Goal: Download file/media

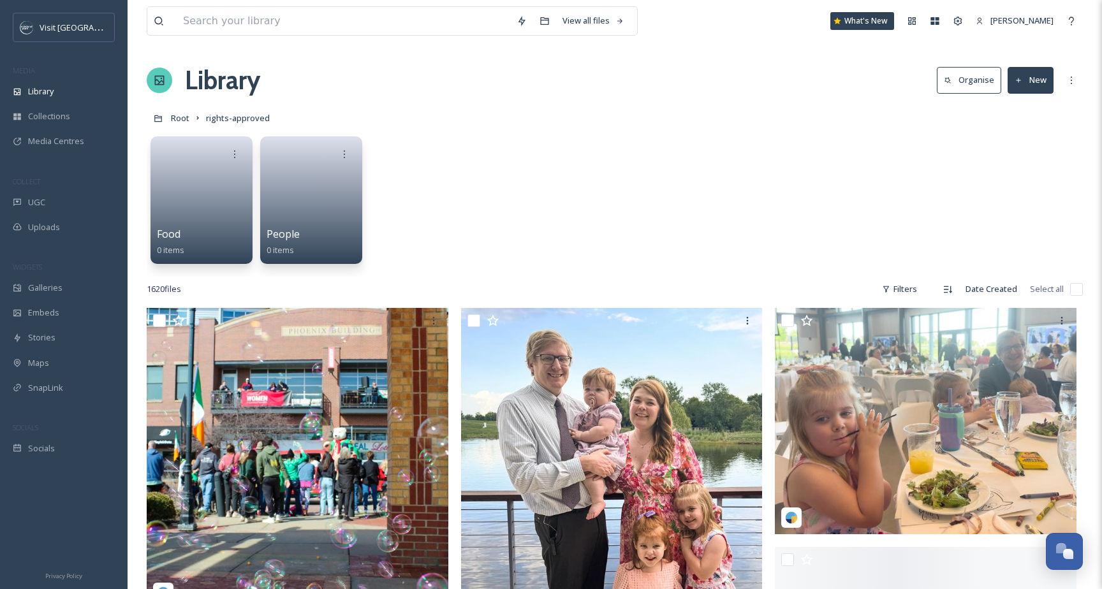
scroll to position [1532, 0]
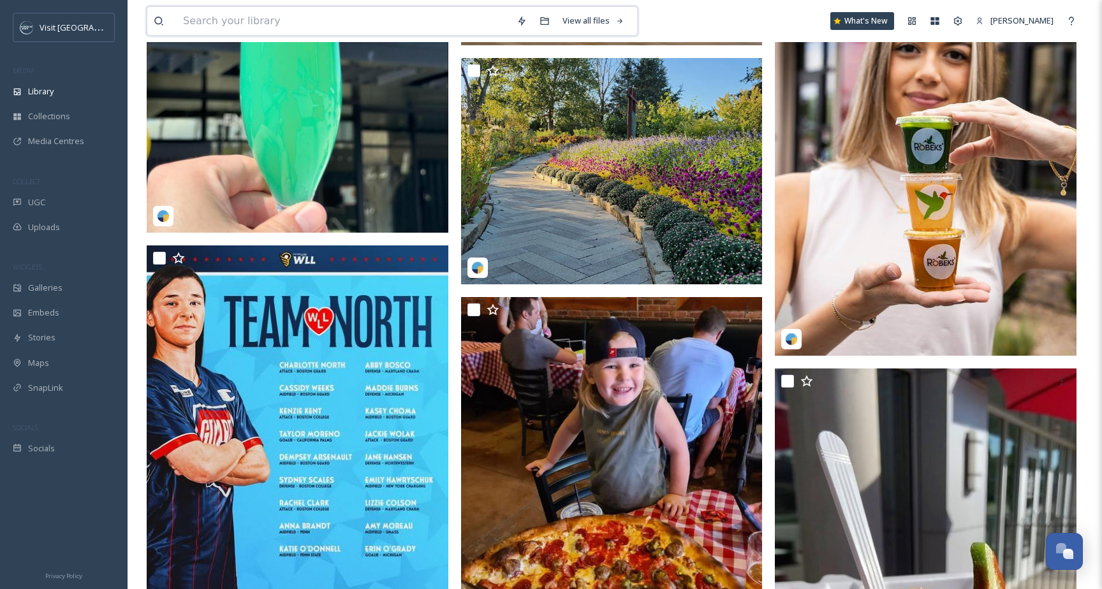
click at [471, 23] on input at bounding box center [344, 21] width 334 height 28
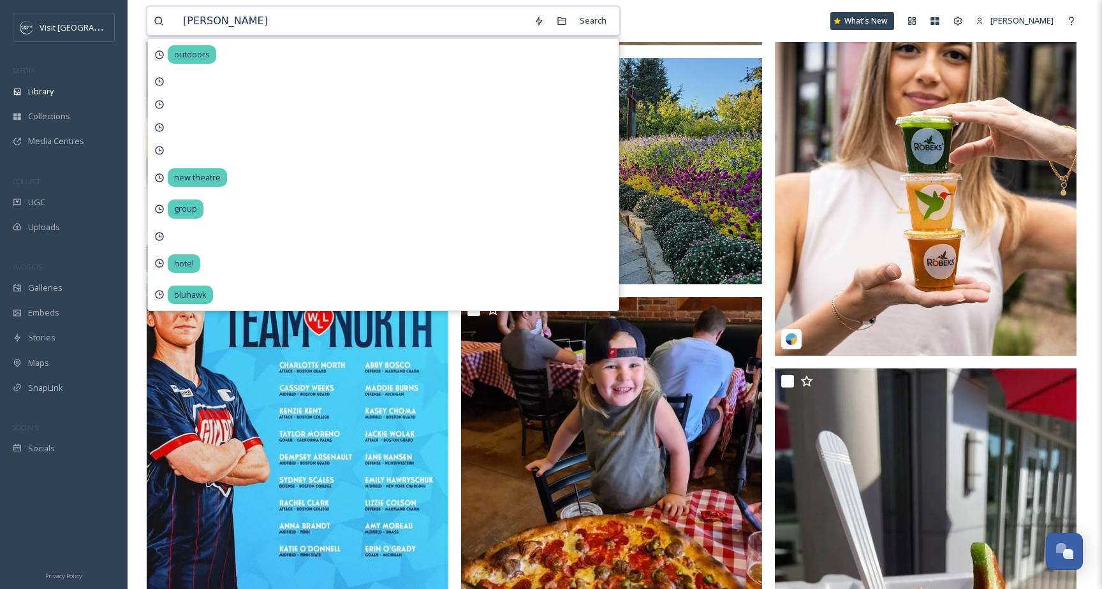
type input "[PERSON_NAME]"
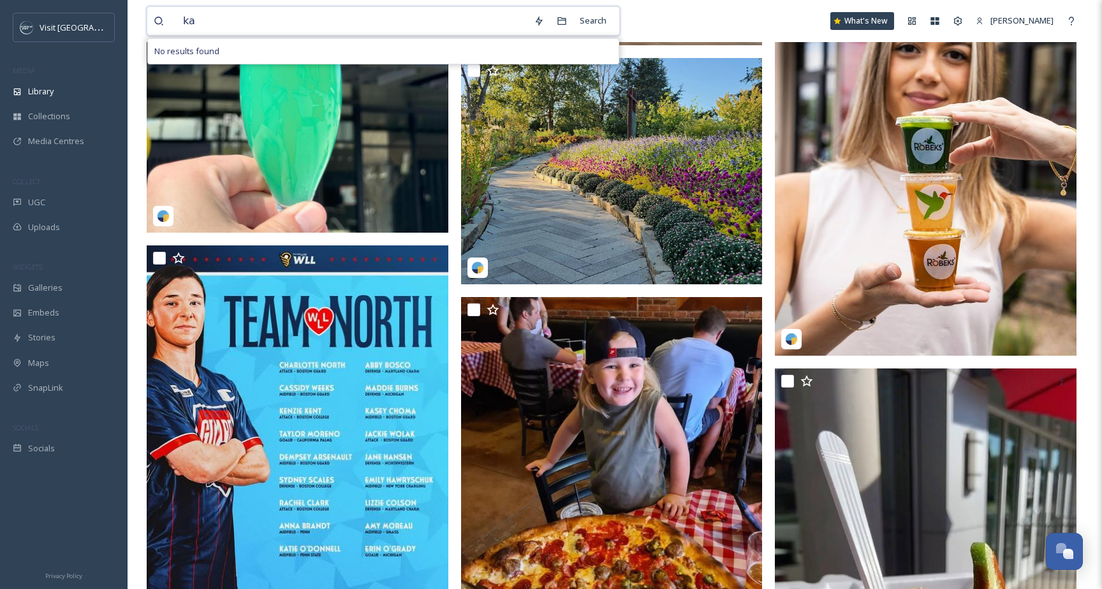
type input "k"
type input "[PERSON_NAME]"
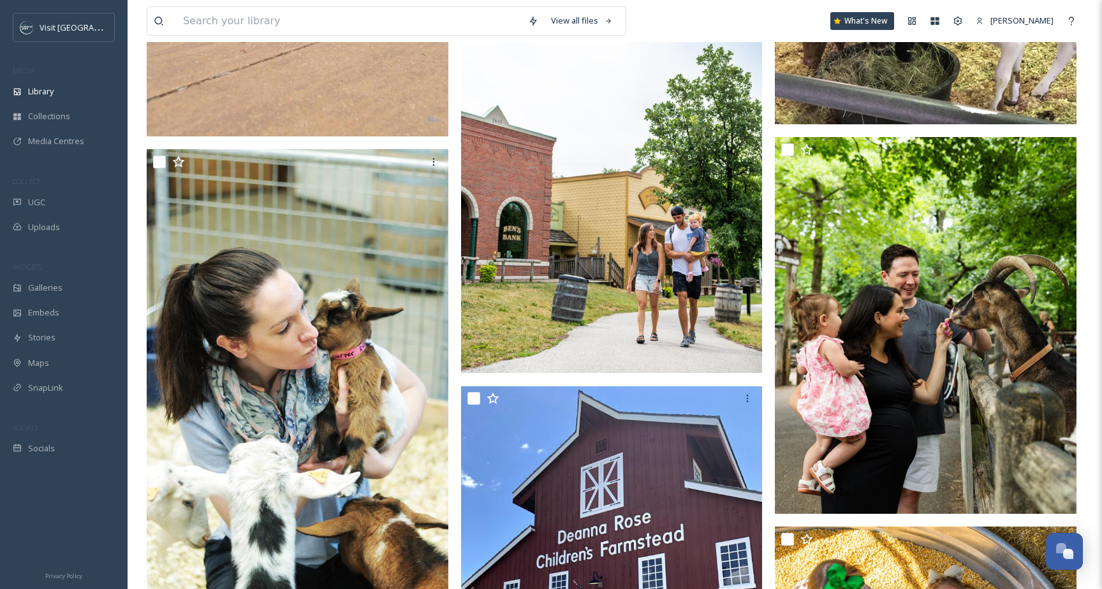
scroll to position [1503, 0]
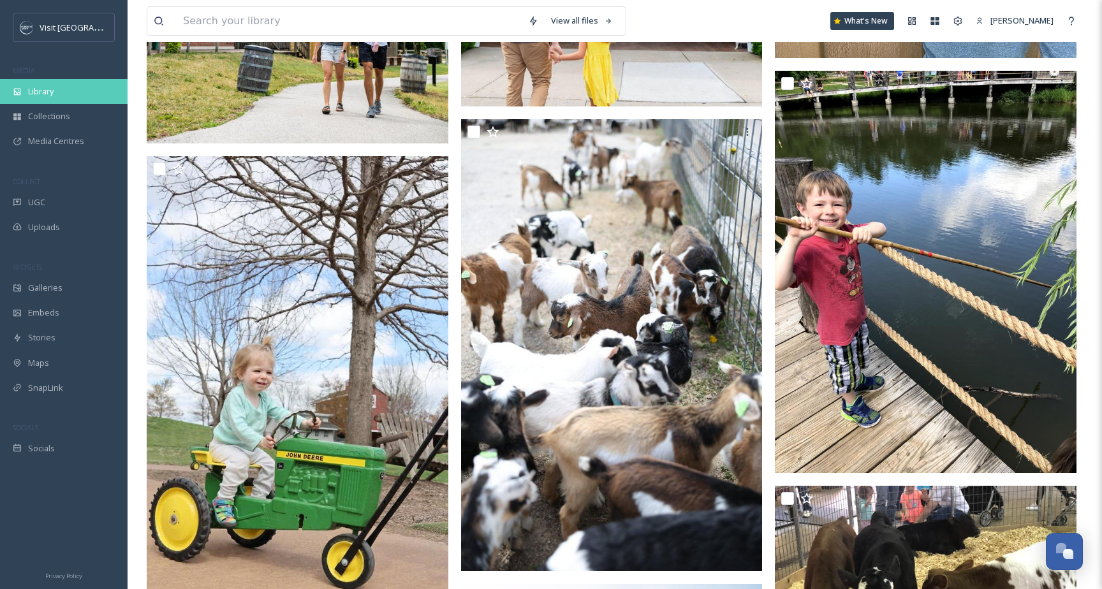
click at [48, 89] on span "Library" at bounding box center [41, 91] width 26 height 12
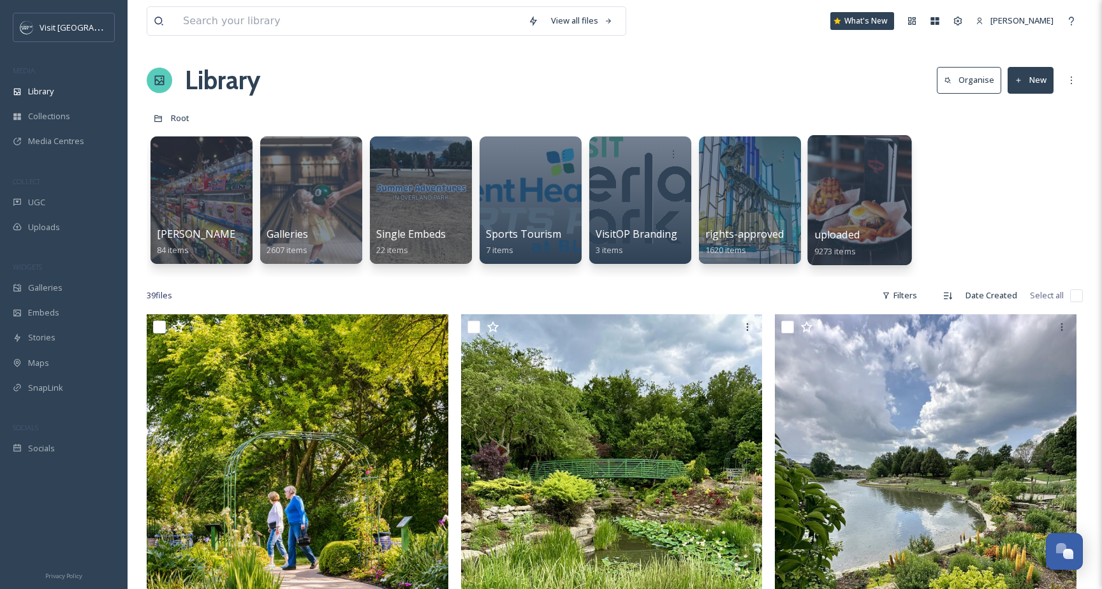
click at [823, 194] on div at bounding box center [859, 200] width 104 height 130
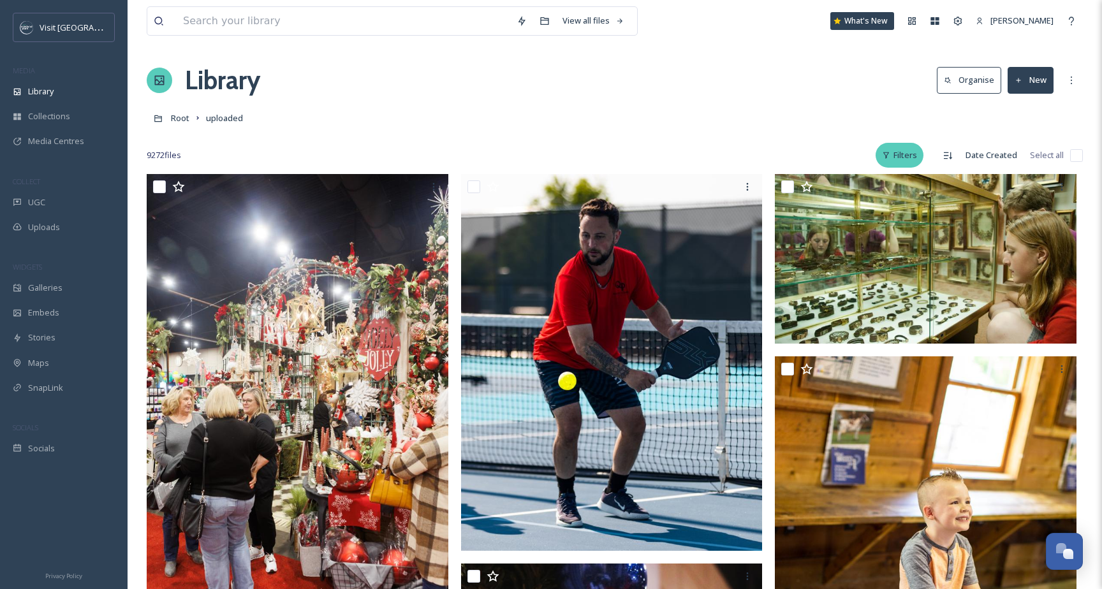
click at [909, 161] on div "Filters" at bounding box center [900, 155] width 48 height 25
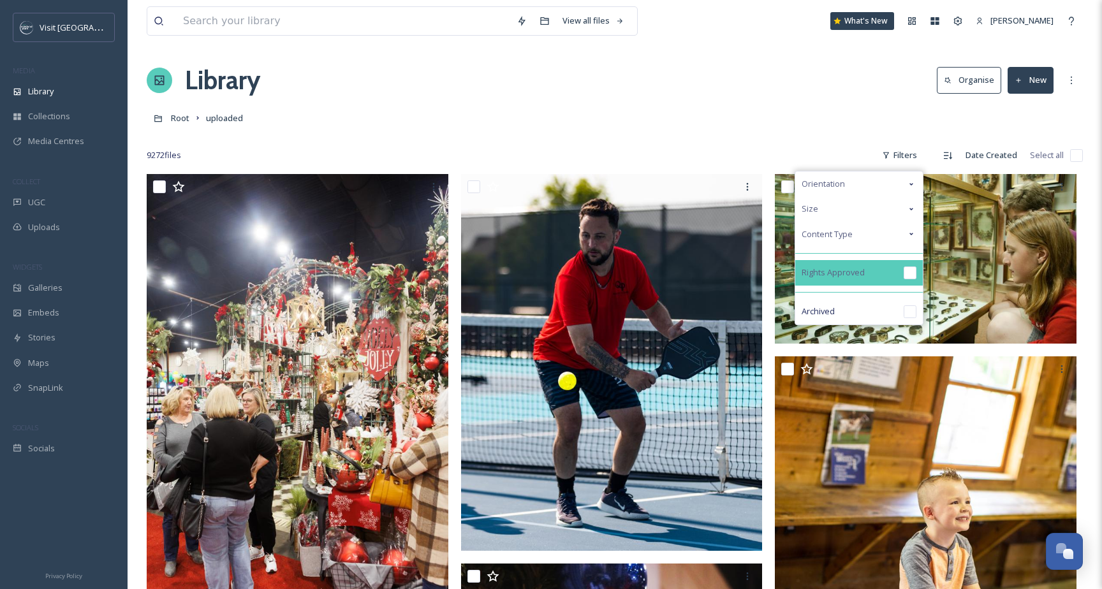
click at [909, 261] on div "Rights Approved" at bounding box center [859, 273] width 128 height 26
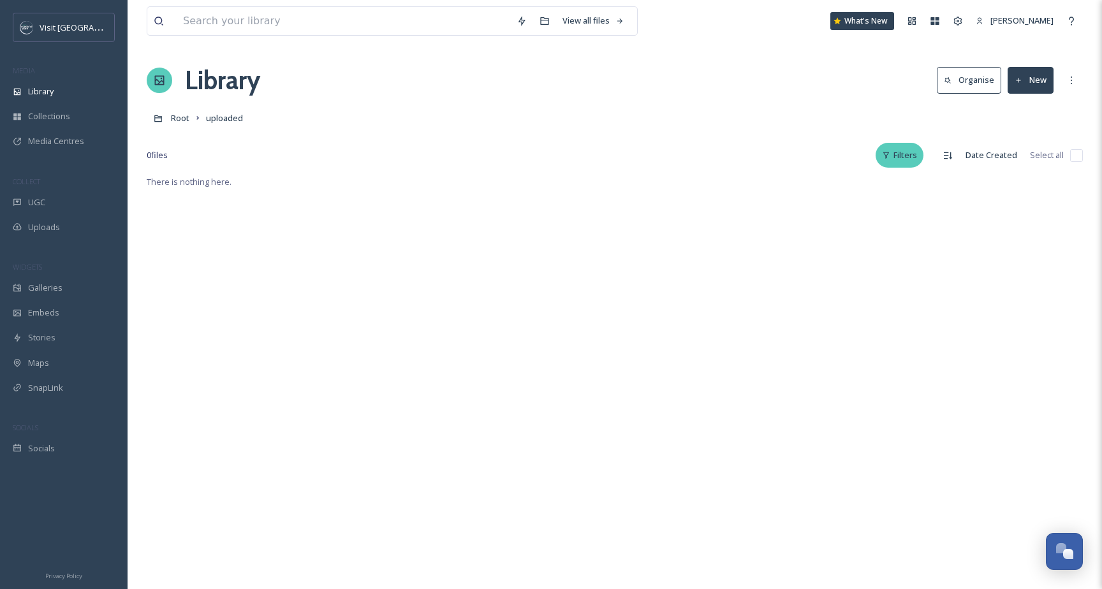
click at [897, 154] on div "Filters" at bounding box center [900, 155] width 48 height 25
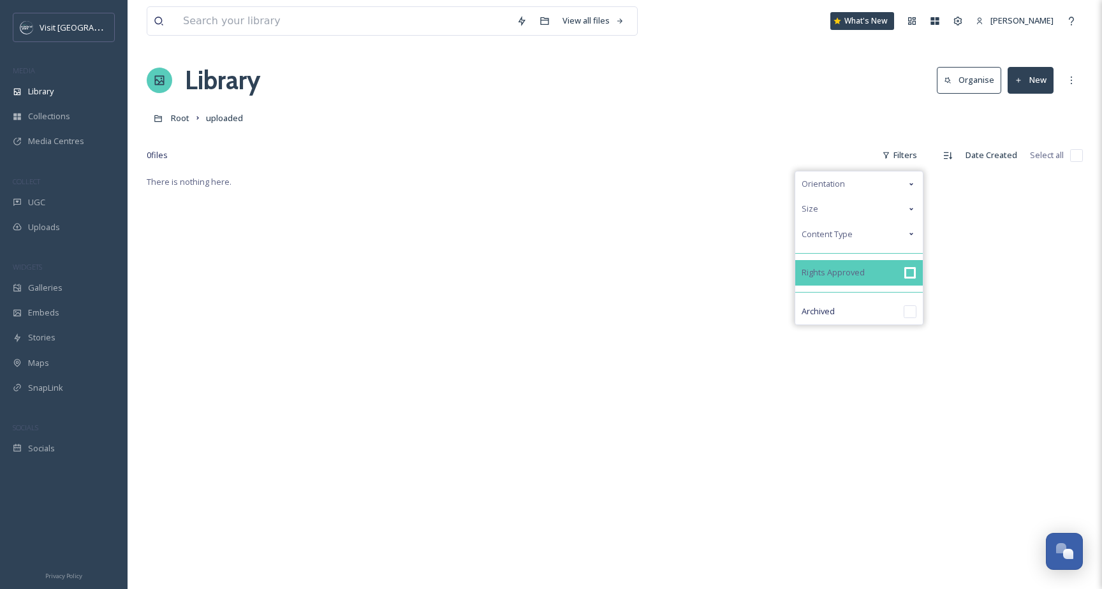
click at [903, 271] on div "Rights Approved" at bounding box center [859, 273] width 128 height 26
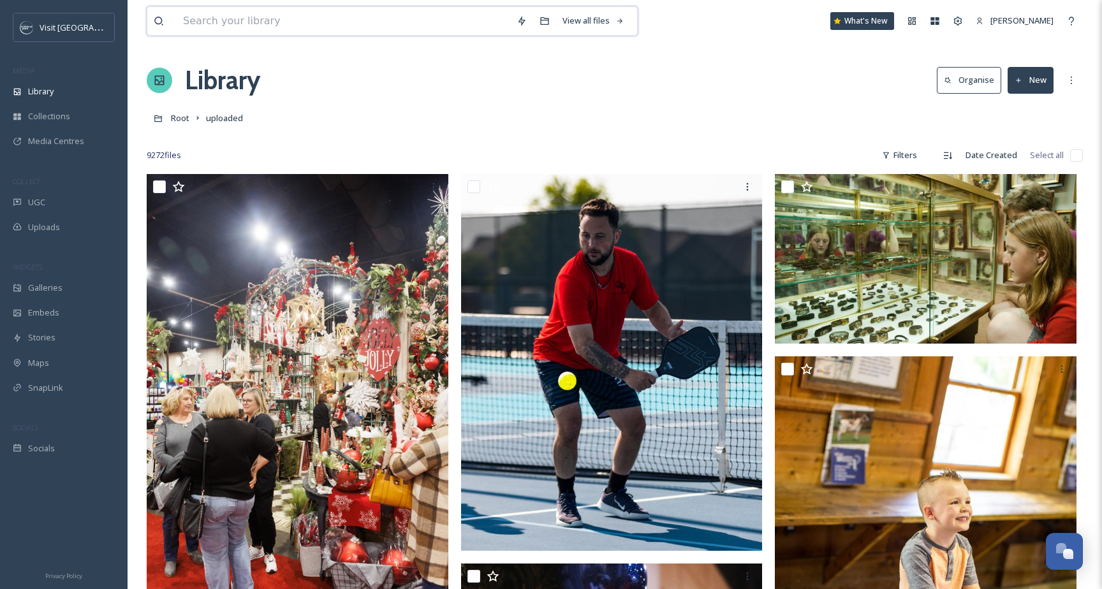
click at [429, 28] on input at bounding box center [344, 21] width 334 height 28
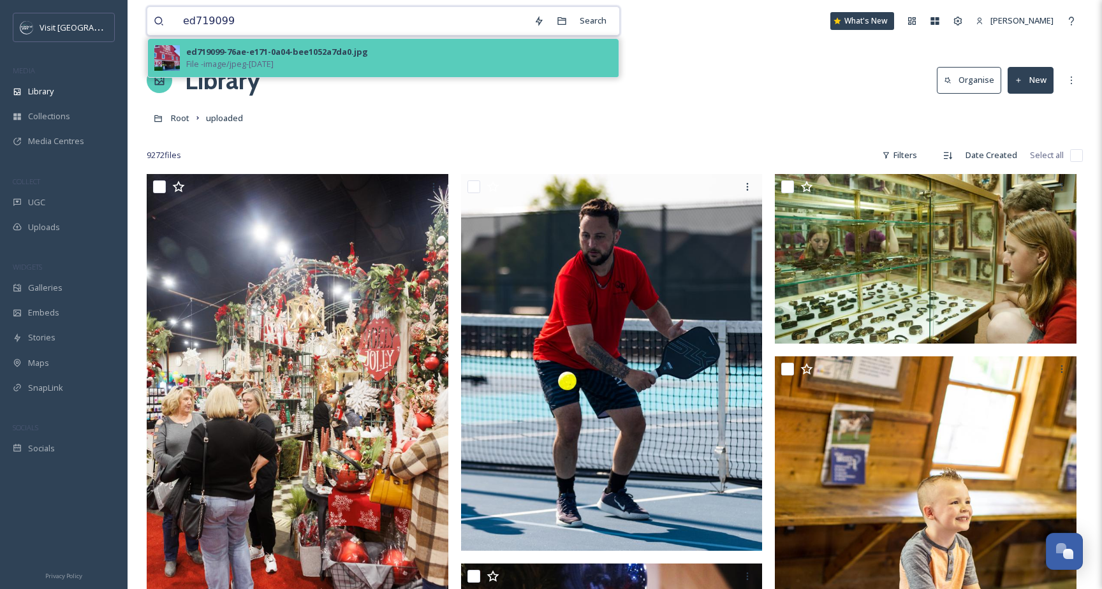
type input "ed719099"
click at [300, 52] on div "ed719099-76ae-e171-0a04-bee1052a7da0.jpg" at bounding box center [277, 52] width 182 height 12
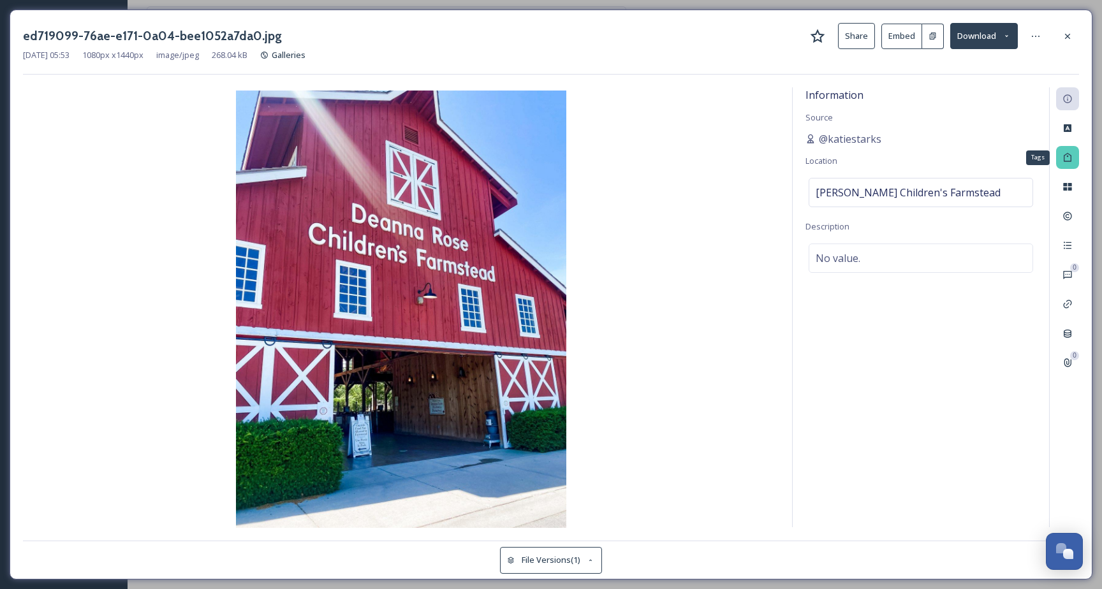
click at [1069, 165] on div "Tags" at bounding box center [1067, 157] width 23 height 23
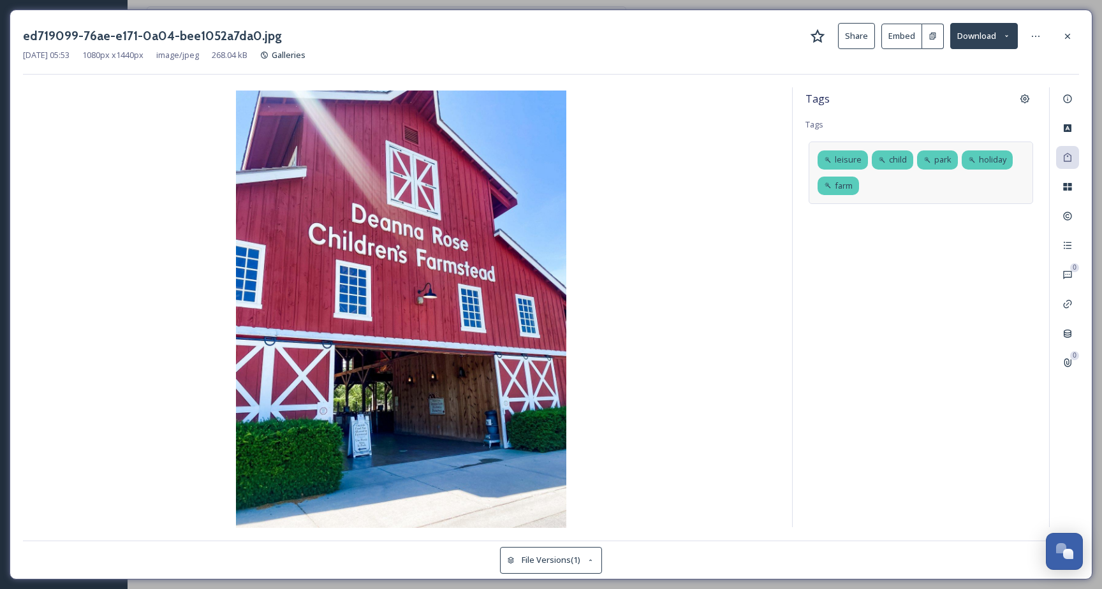
click at [980, 186] on div "leisure child park holiday farm" at bounding box center [921, 173] width 224 height 62
type input "b"
click at [717, 171] on img at bounding box center [401, 311] width 756 height 440
click at [985, 64] on div "ed719099-76ae-e171-0a04-bee1052a7da0.jpg Share Embed Download [DATE] 05:53 1080…" at bounding box center [551, 49] width 1056 height 52
click at [989, 38] on button "Download" at bounding box center [984, 36] width 68 height 26
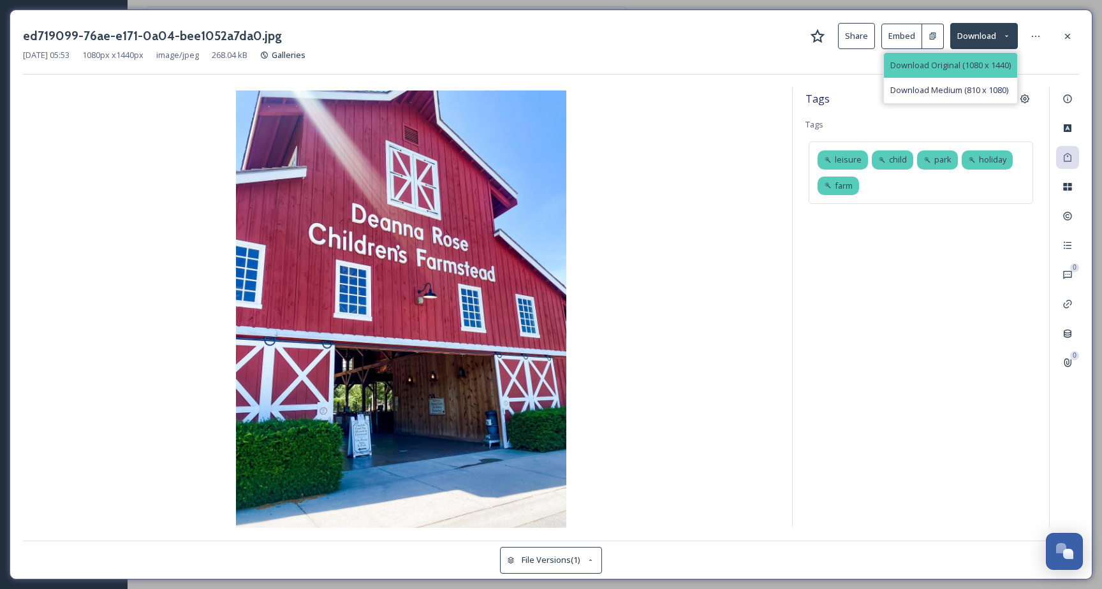
click at [978, 64] on span "Download Original (1080 x 1440)" at bounding box center [950, 65] width 121 height 12
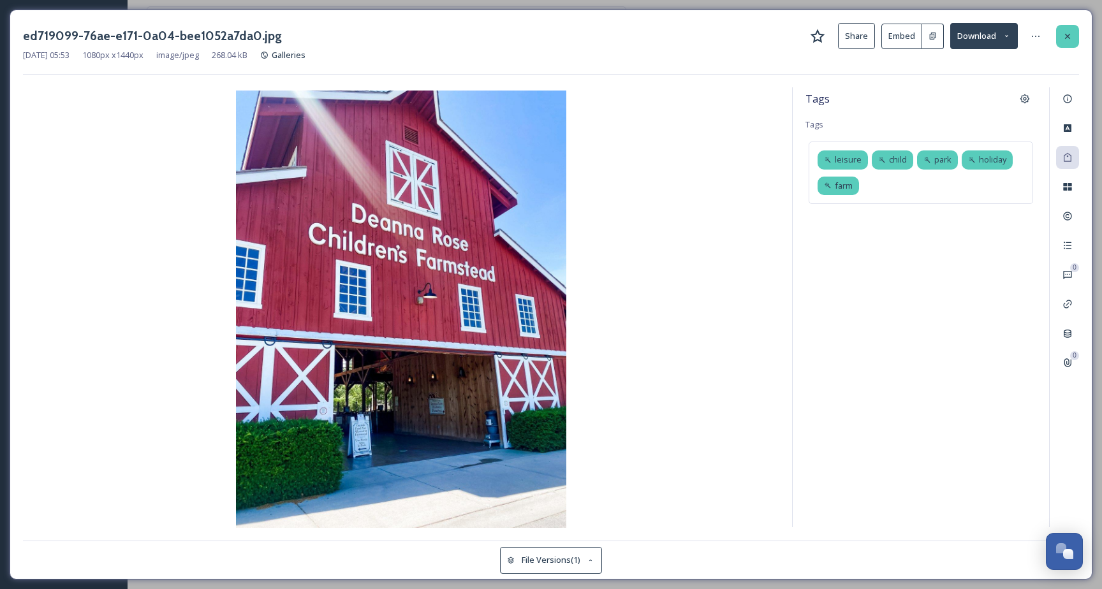
click at [1071, 30] on div at bounding box center [1067, 36] width 23 height 23
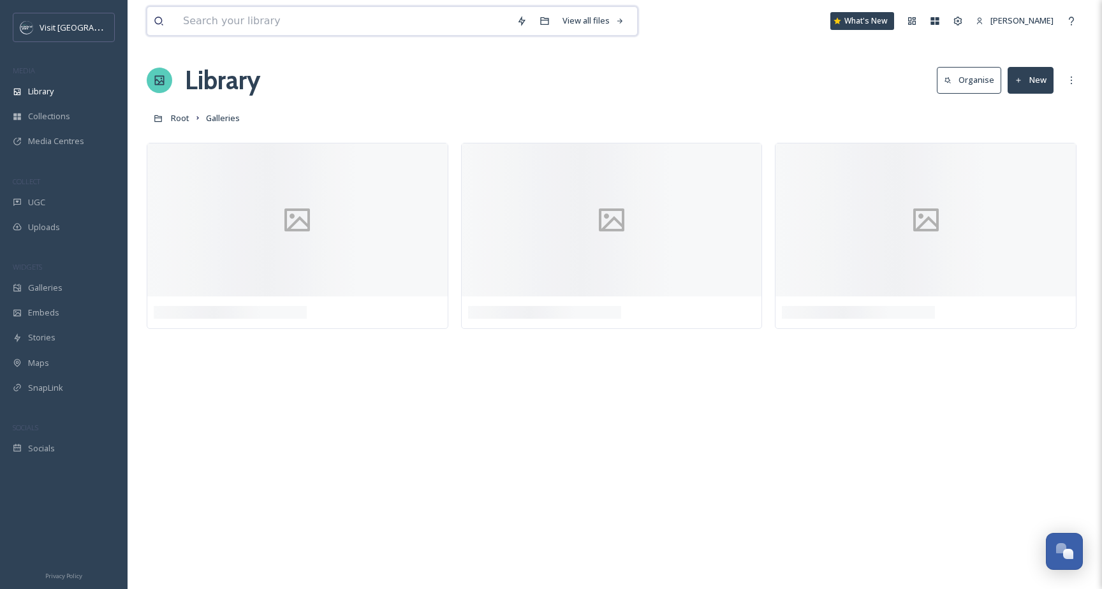
click at [339, 21] on input at bounding box center [344, 21] width 334 height 28
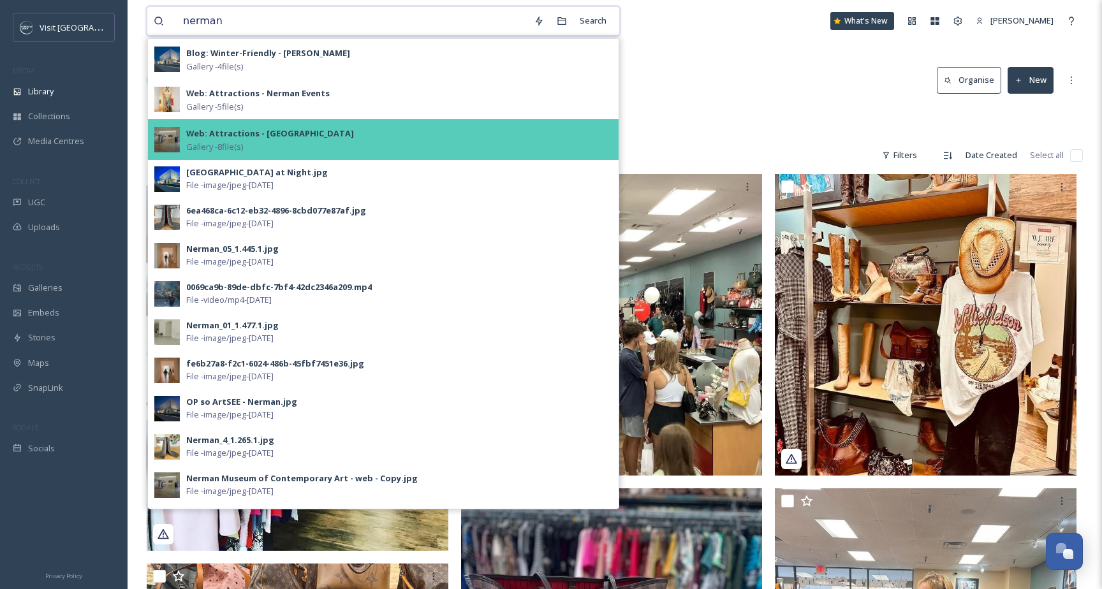
type input "nerman"
click at [310, 132] on strong "Web: Attractions - [GEOGRAPHIC_DATA]" at bounding box center [270, 133] width 168 height 11
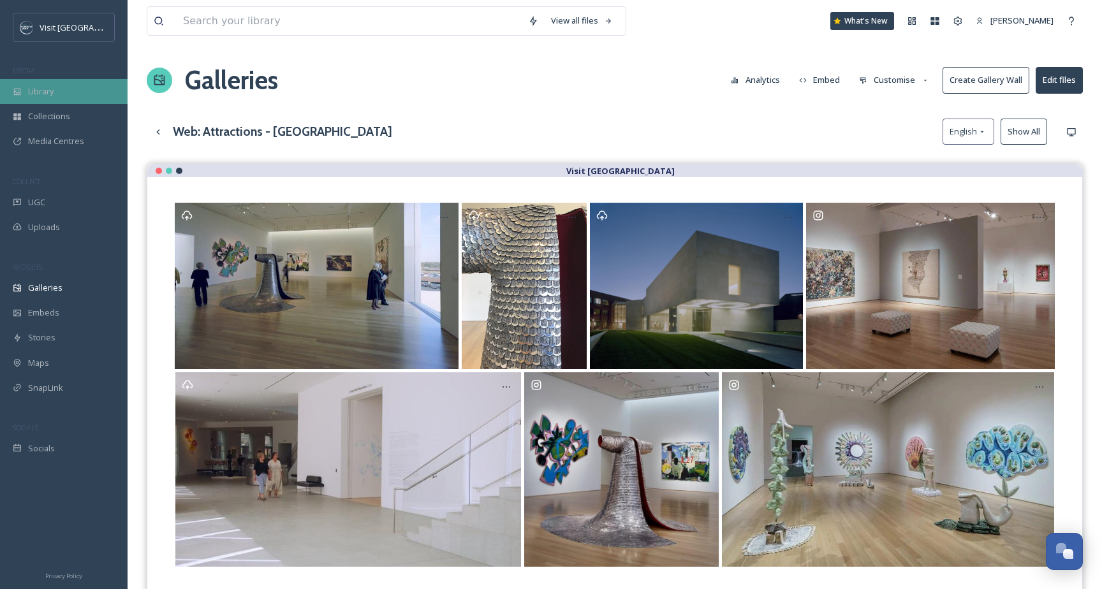
click at [50, 91] on span "Library" at bounding box center [41, 91] width 26 height 12
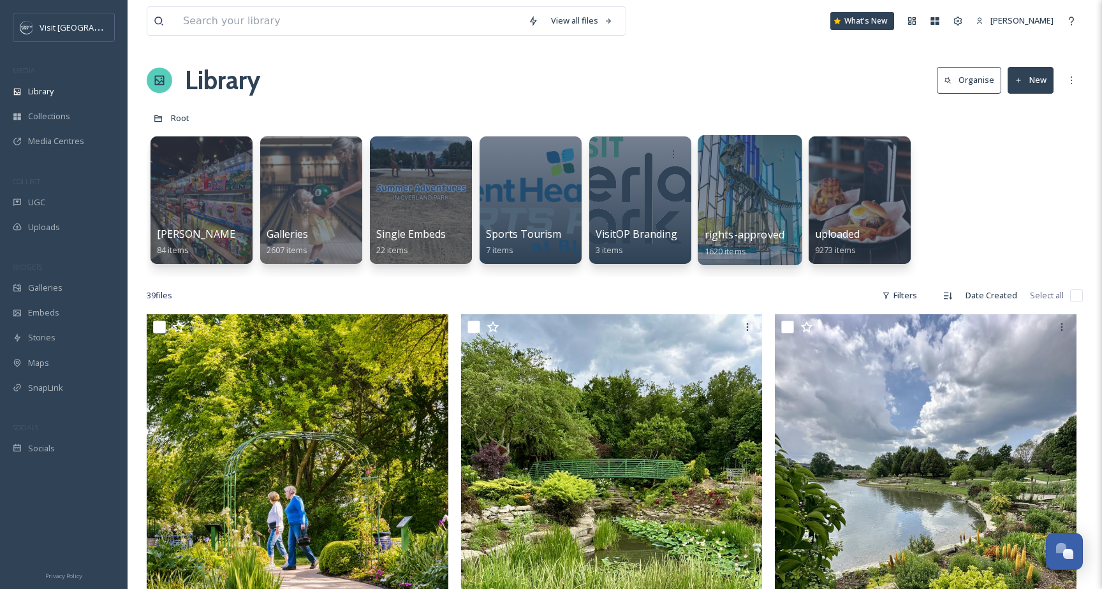
click at [717, 211] on div at bounding box center [750, 200] width 104 height 130
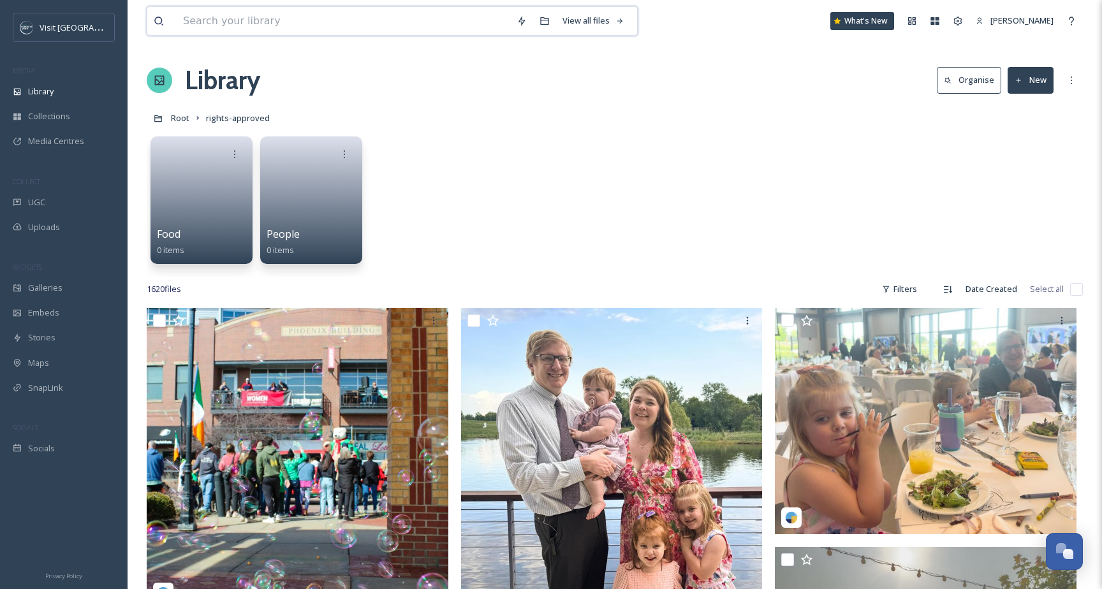
click at [469, 28] on input at bounding box center [344, 21] width 334 height 28
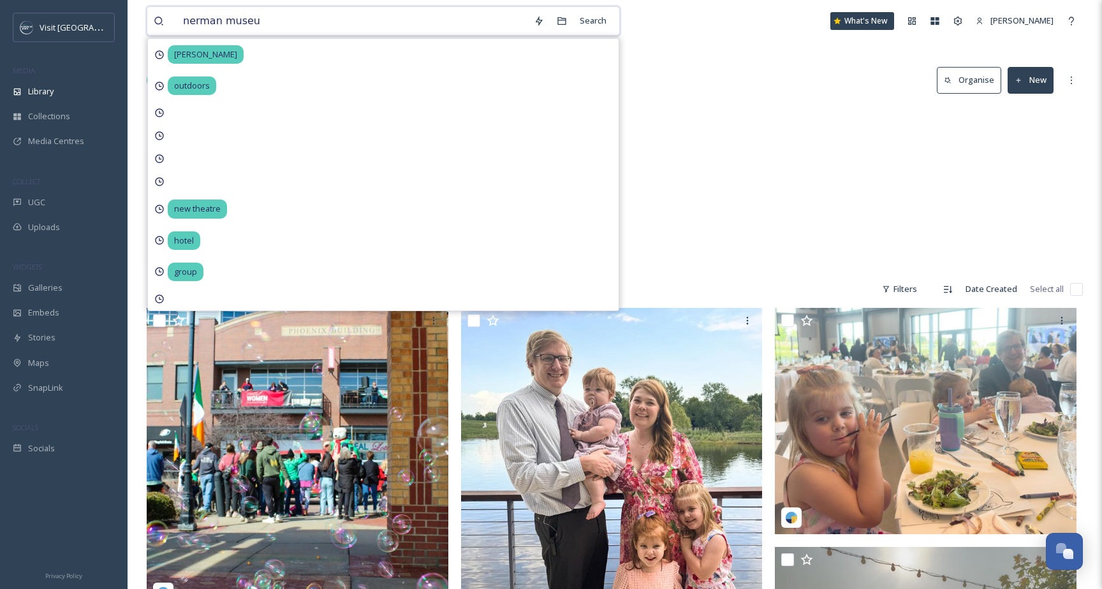
type input "nerman museum"
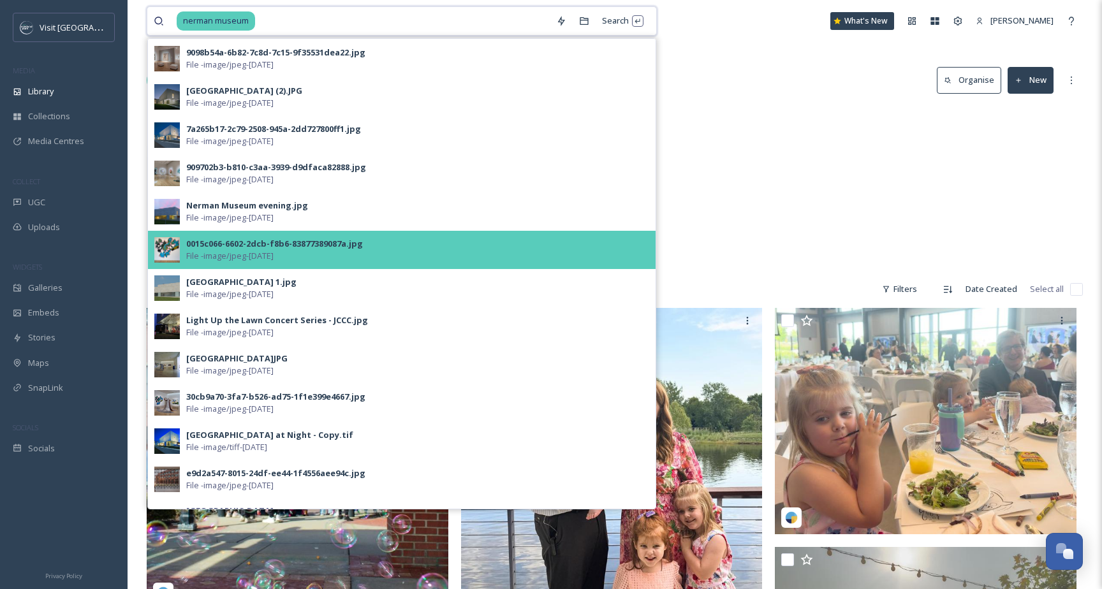
scroll to position [372, 0]
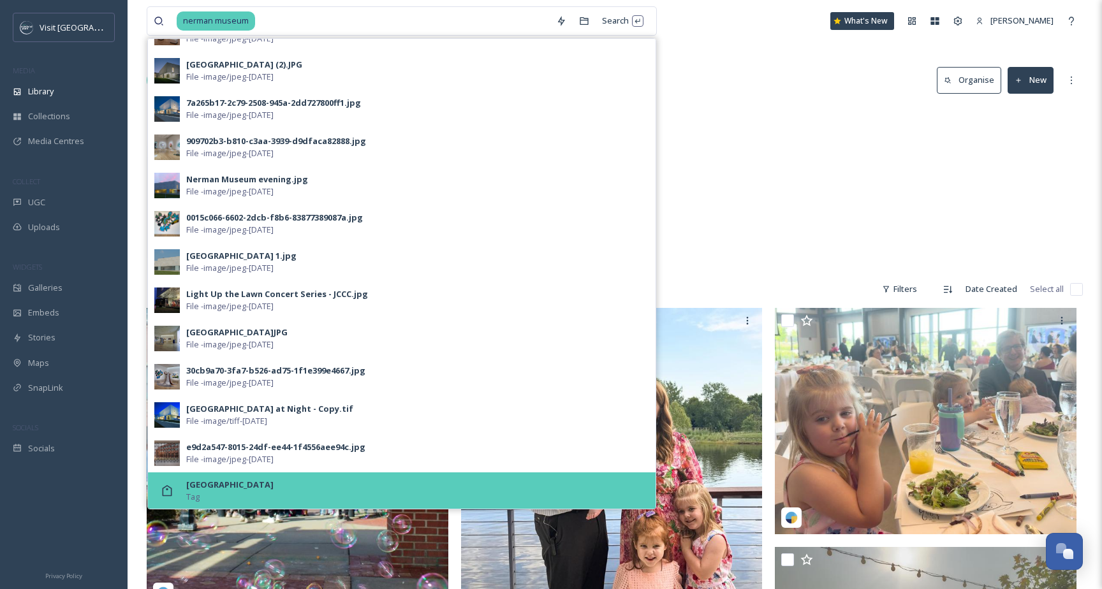
click at [274, 485] on strong "[GEOGRAPHIC_DATA]" at bounding box center [229, 484] width 87 height 11
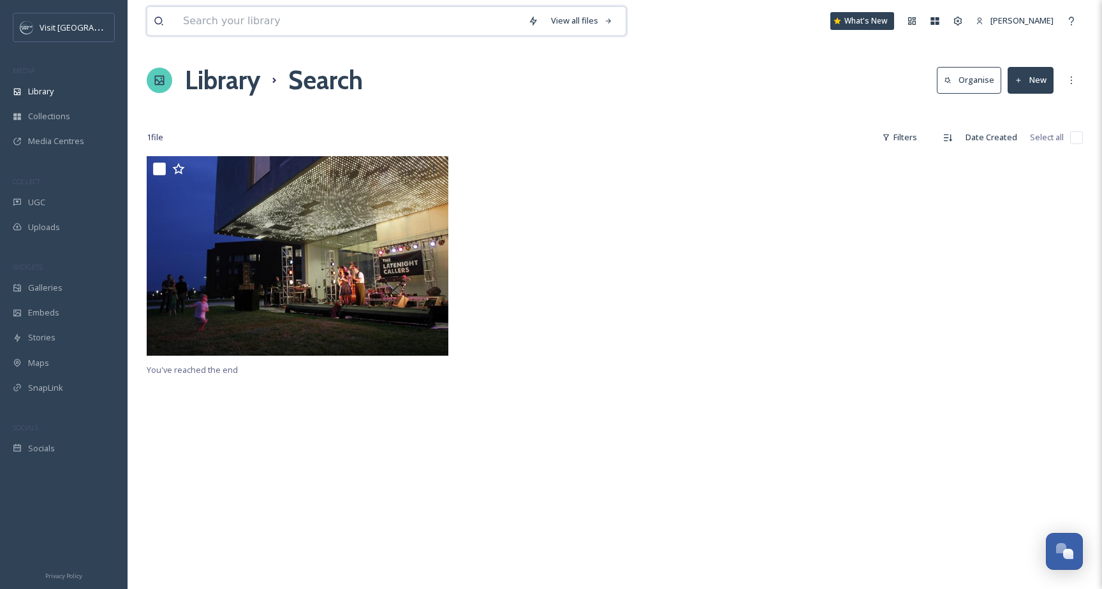
click at [327, 16] on input at bounding box center [349, 21] width 345 height 28
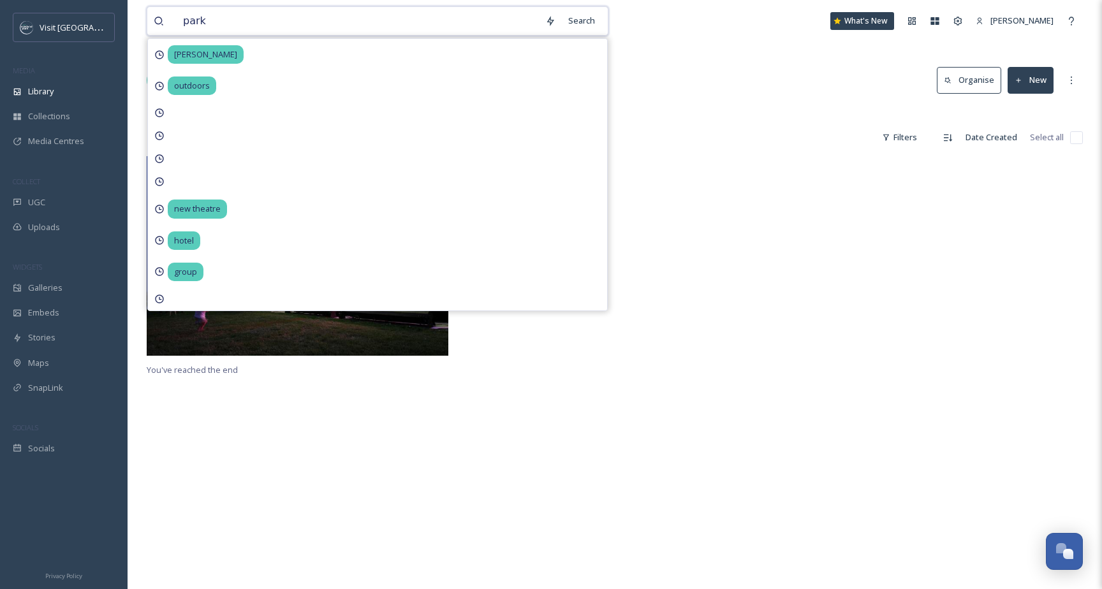
type input "parks"
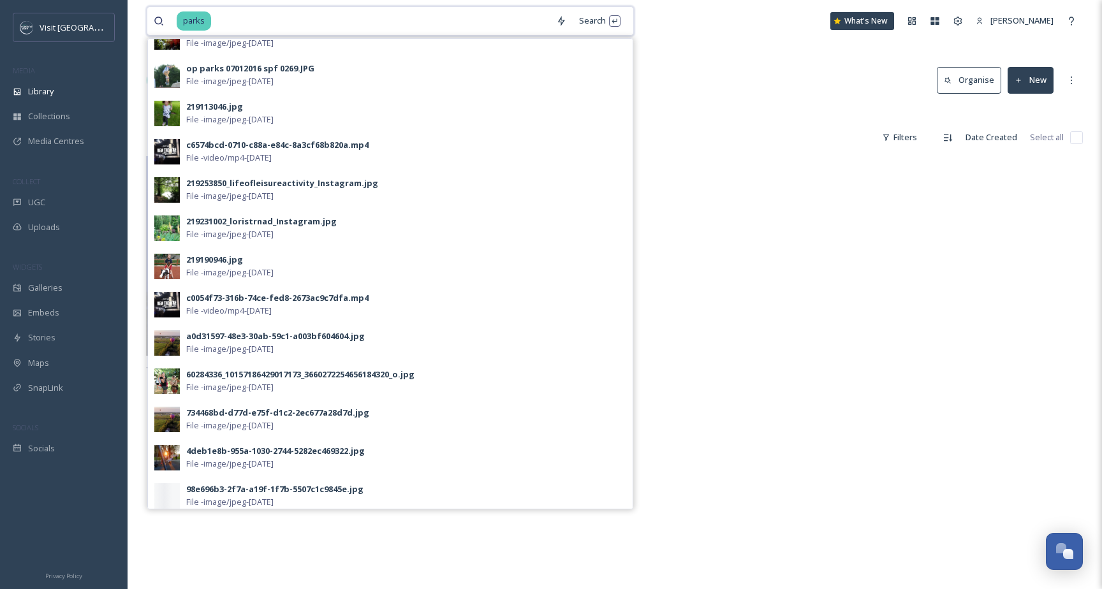
scroll to position [724, 0]
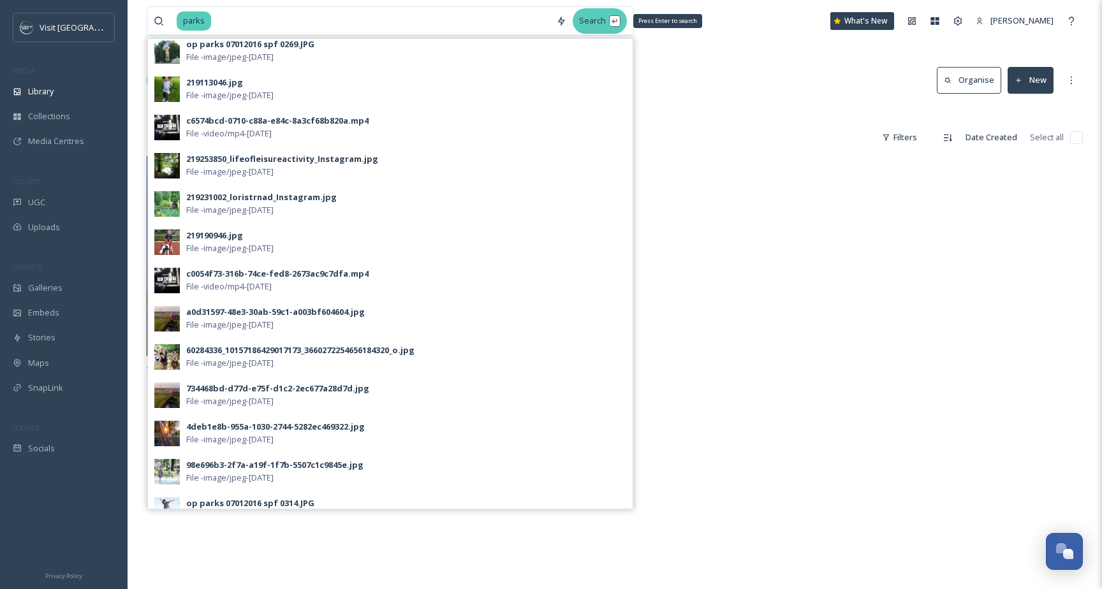
click at [587, 27] on div "Search Press Enter to search" at bounding box center [600, 20] width 54 height 25
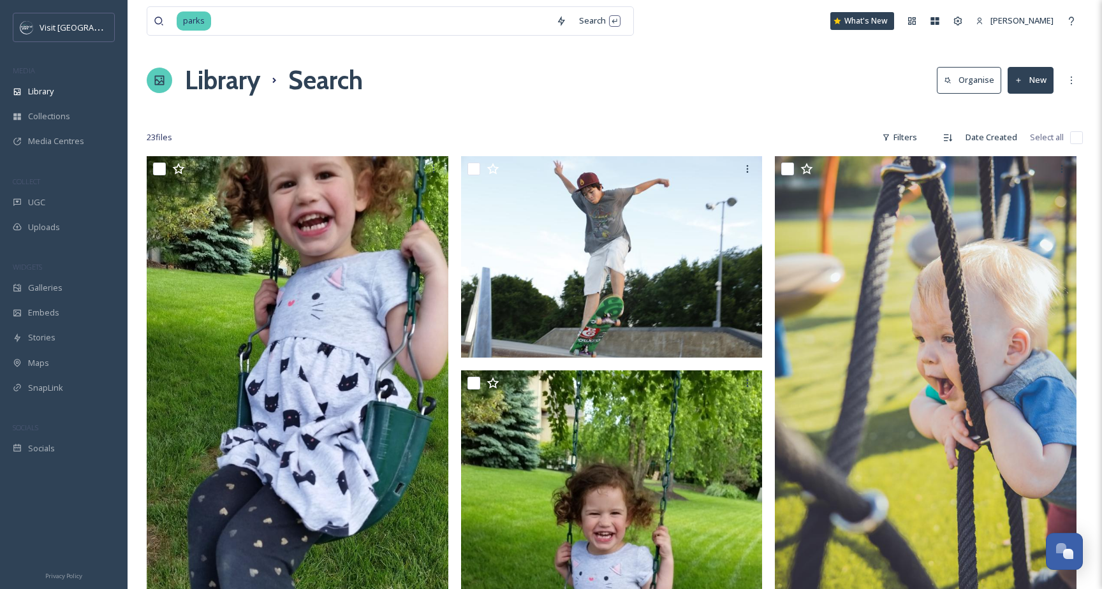
click at [766, 106] on div at bounding box center [615, 112] width 936 height 13
click at [485, 25] on input at bounding box center [380, 21] width 337 height 28
type input "p"
click at [60, 288] on span "Galleries" at bounding box center [45, 288] width 34 height 12
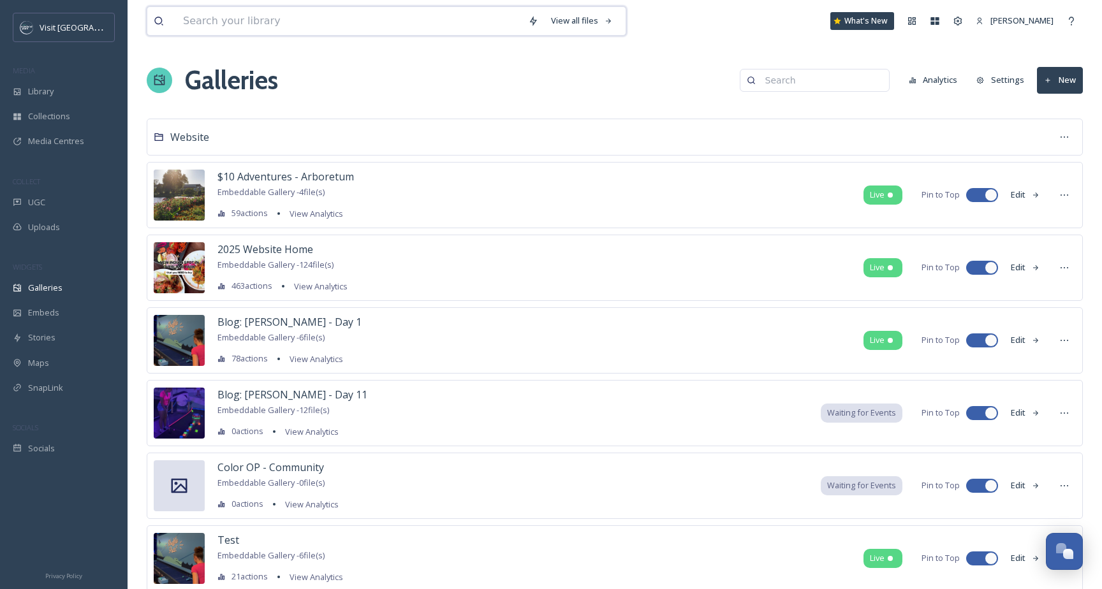
click at [265, 22] on input at bounding box center [349, 21] width 345 height 28
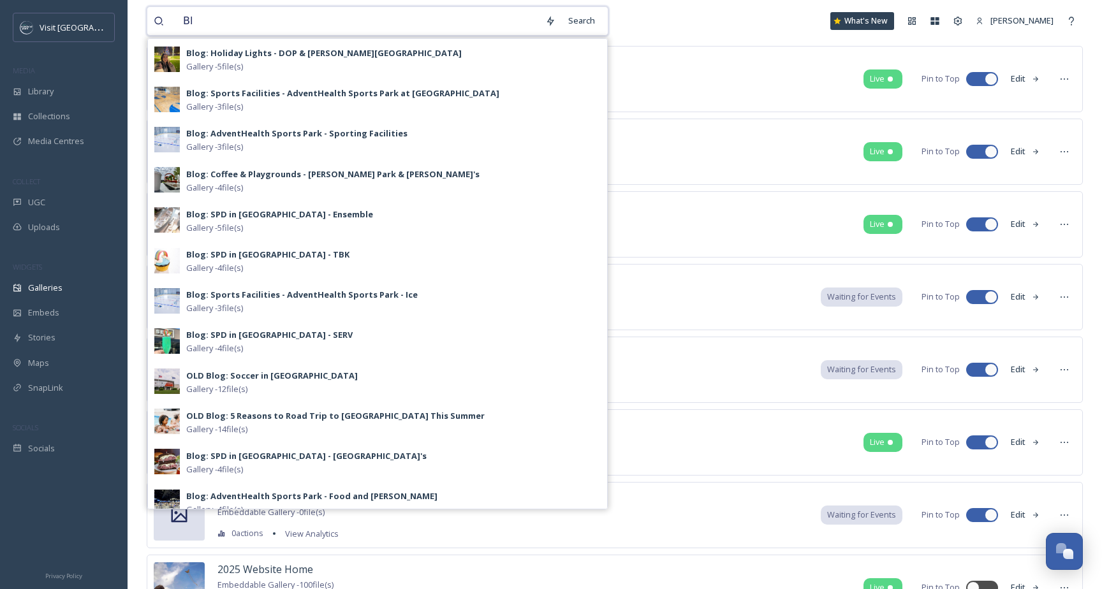
type input "B"
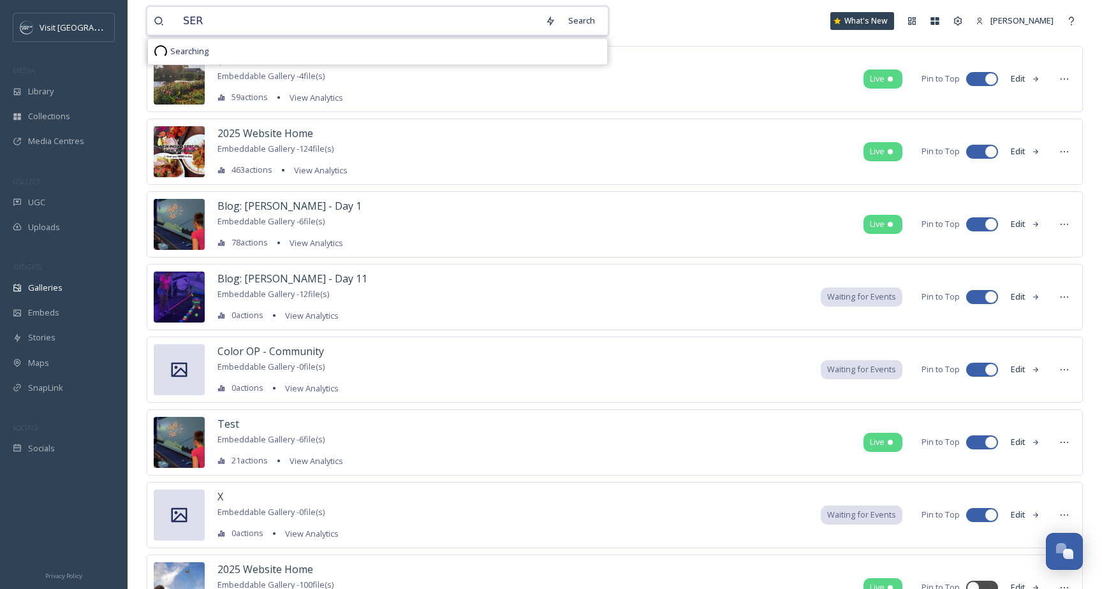
type input "SERV"
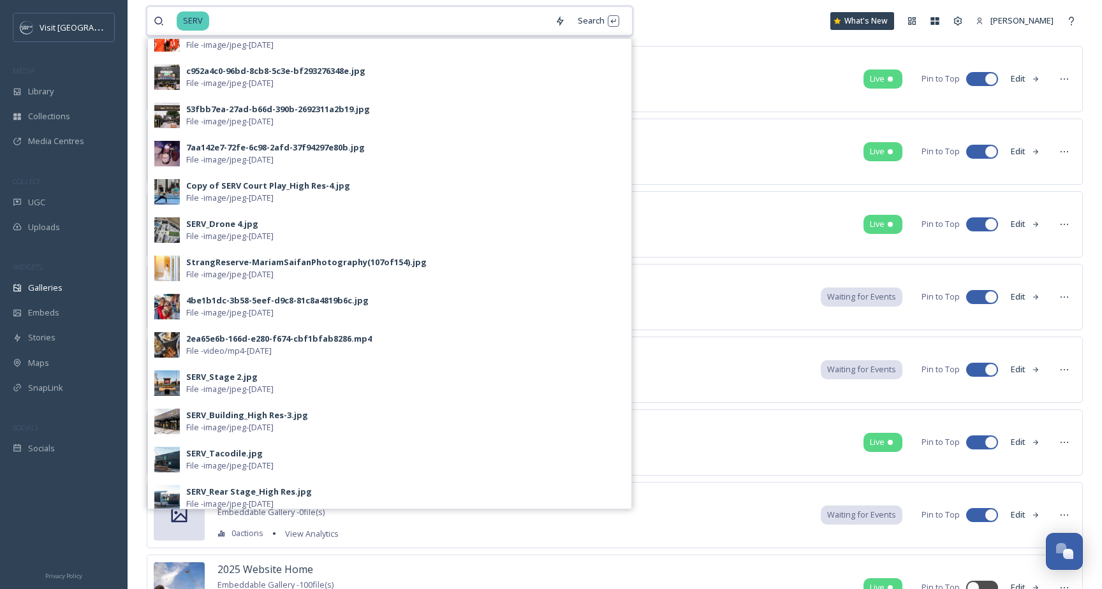
scroll to position [365, 0]
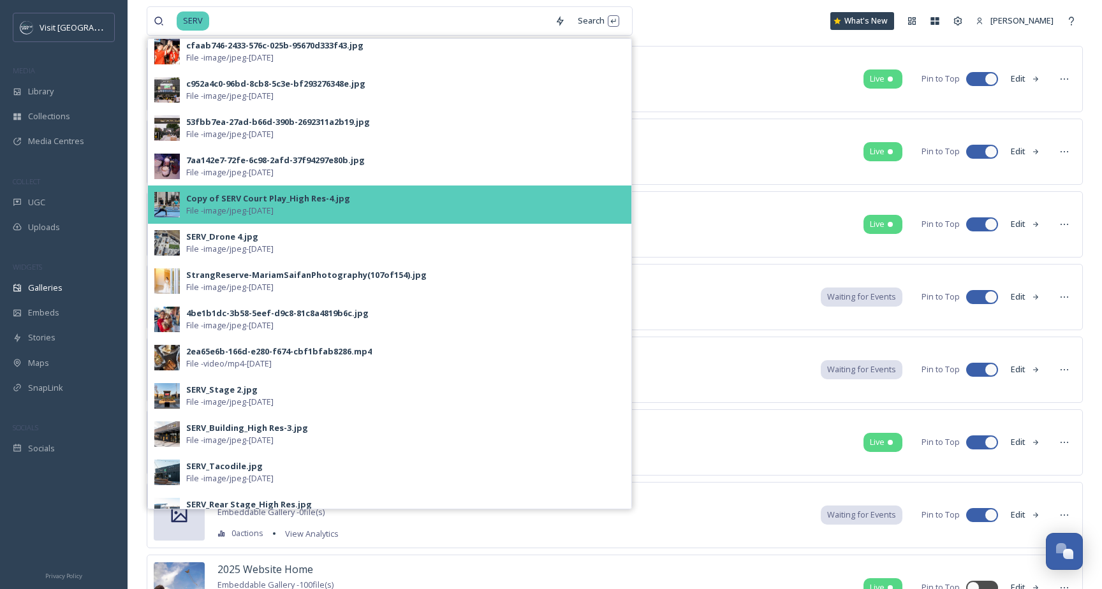
click at [305, 193] on div "Copy of SERV Court Play_High Res-4.jpg" at bounding box center [268, 199] width 164 height 12
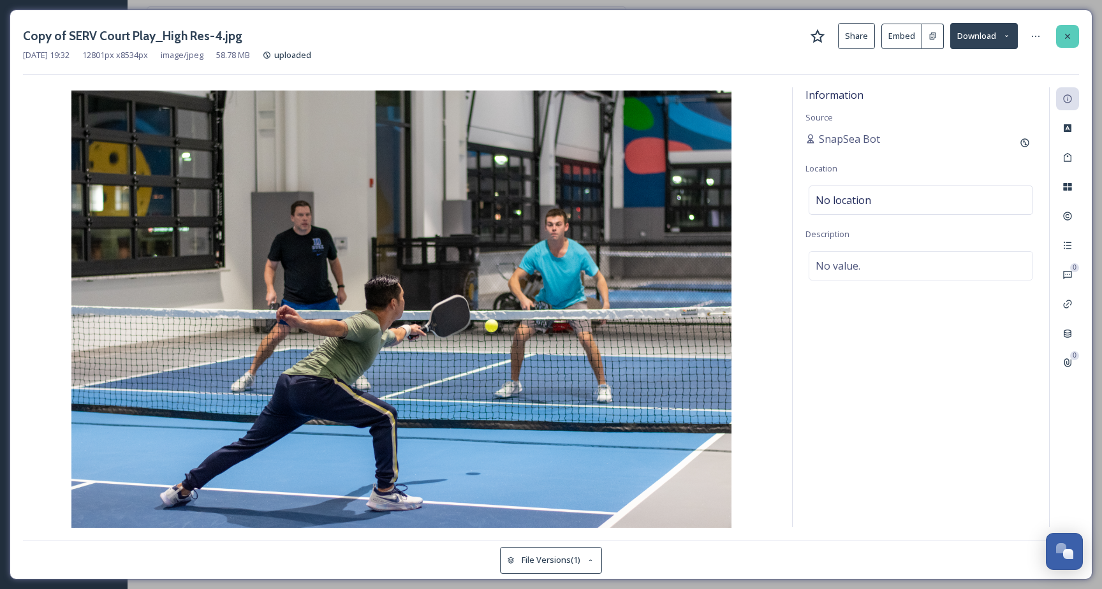
click at [1071, 36] on icon at bounding box center [1067, 36] width 10 height 10
